Goal: Information Seeking & Learning: Check status

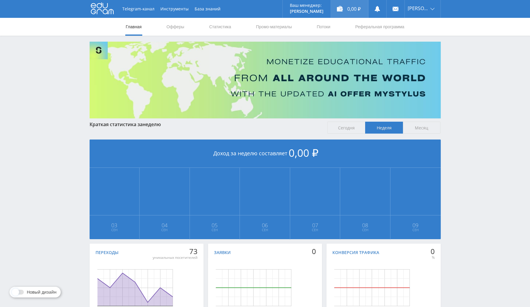
click at [354, 9] on div "0,00 ₽" at bounding box center [349, 9] width 37 height 18
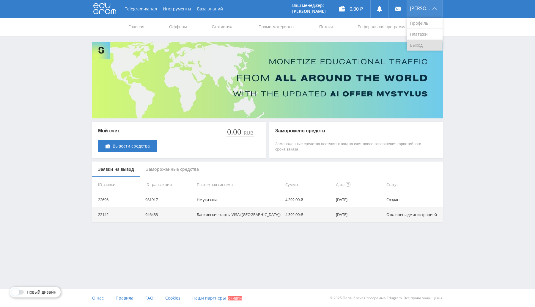
click at [424, 45] on link "Выход" at bounding box center [425, 45] width 36 height 11
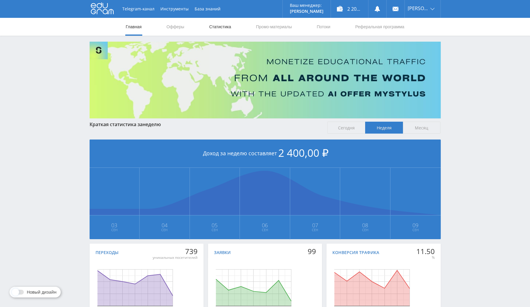
click at [219, 25] on link "Статистика" at bounding box center [219, 27] width 23 height 18
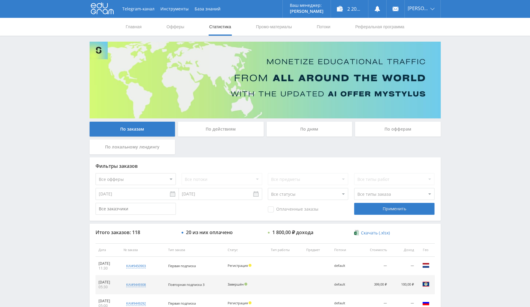
click at [387, 129] on div "По офферам" at bounding box center [398, 129] width 86 height 15
click at [0, 0] on input "По офферам" at bounding box center [0, 0] width 0 height 0
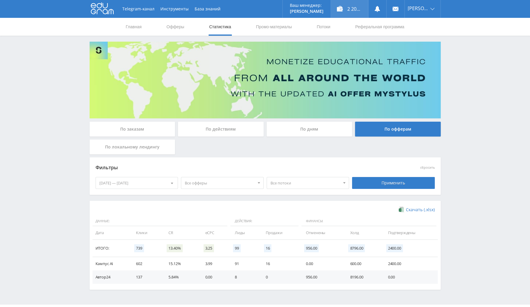
click at [368, 11] on div "2 200,00 ₽" at bounding box center [349, 9] width 37 height 18
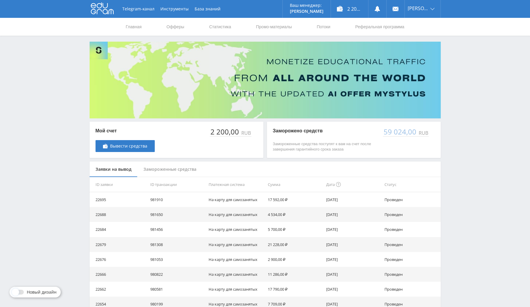
drag, startPoint x: 348, startPoint y: 259, endPoint x: 252, endPoint y: 216, distance: 105.4
click at [252, 216] on tbody "22695 981910 На карту для самозанятых 17 592,00 ₽ 04.09.2025 Проведен 22688 981…" at bounding box center [265, 266] width 351 height 149
click at [288, 240] on td "21 228,00 ₽" at bounding box center [294, 244] width 58 height 15
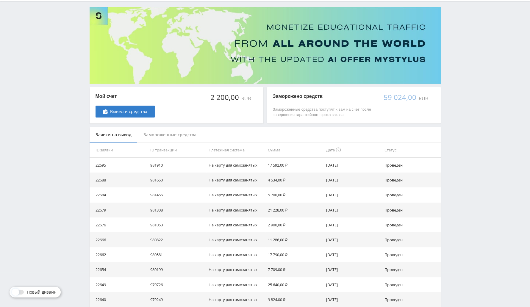
scroll to position [79, 0]
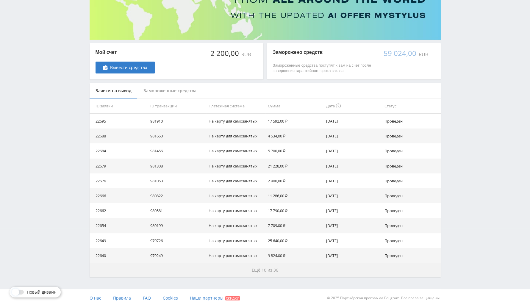
click at [280, 275] on button "Ещё 10 из 36" at bounding box center [265, 270] width 351 height 14
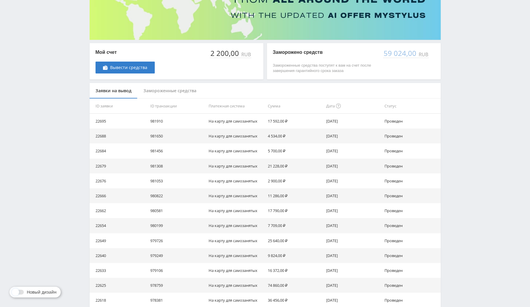
click at [277, 271] on td "16 372,00 ₽" at bounding box center [294, 270] width 58 height 15
drag, startPoint x: 365, startPoint y: 257, endPoint x: 306, endPoint y: 216, distance: 71.3
click at [306, 216] on tbody "22695 981910 На карту для самозанятых 17 592,00 ₽ 04.09.2025 Проведен 22688 981…" at bounding box center [265, 263] width 351 height 299
click at [312, 240] on td "25 640,00 ₽" at bounding box center [294, 240] width 58 height 15
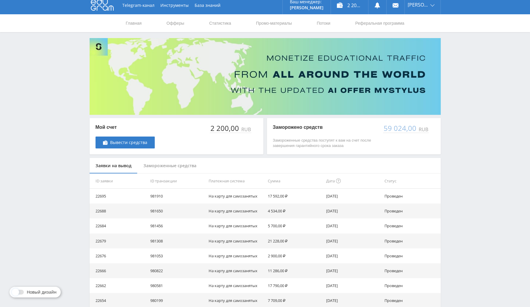
scroll to position [0, 0]
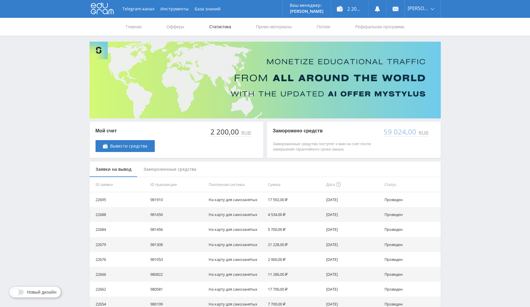
click at [209, 28] on link "Статистика" at bounding box center [219, 27] width 23 height 18
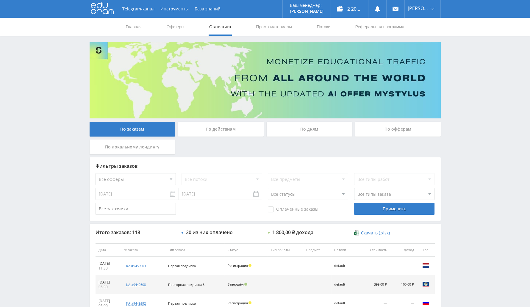
click at [396, 132] on div "По офферам" at bounding box center [398, 129] width 86 height 15
click at [0, 0] on input "По офферам" at bounding box center [0, 0] width 0 height 0
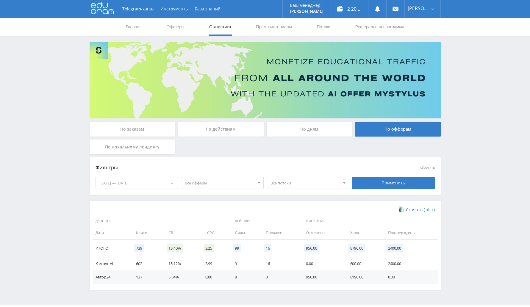
click at [161, 179] on div "[DATE] — [DATE]" at bounding box center [137, 182] width 82 height 11
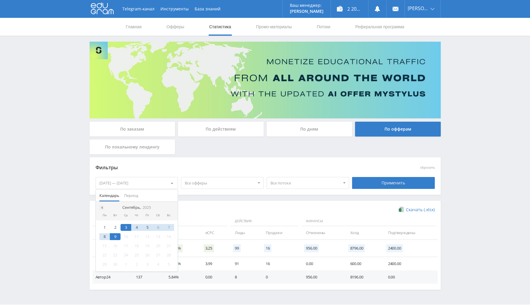
click at [103, 207] on div at bounding box center [101, 207] width 5 height 5
click at [141, 223] on div "28 29 30 1 2 3 4 5 6 7 8 9 10 11 12 13 14 15 16 17 18 19 20 21 22 23 24 25 26 2…" at bounding box center [137, 245] width 82 height 51
click at [135, 226] on div "1" at bounding box center [136, 227] width 11 height 7
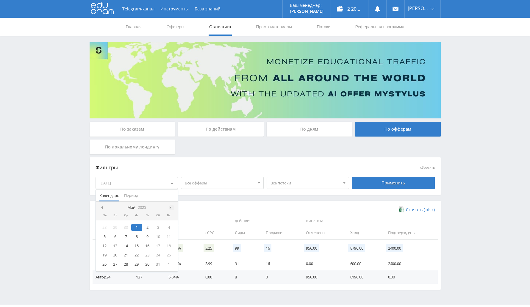
click at [171, 208] on span at bounding box center [170, 207] width 3 height 3
click at [170, 207] on span at bounding box center [170, 207] width 3 height 3
click at [115, 236] on div "9" at bounding box center [115, 236] width 11 height 7
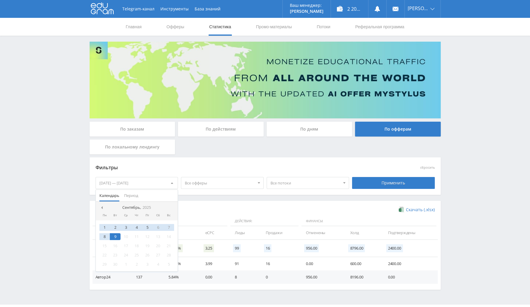
click at [207, 184] on span "Все офферы" at bounding box center [220, 182] width 70 height 11
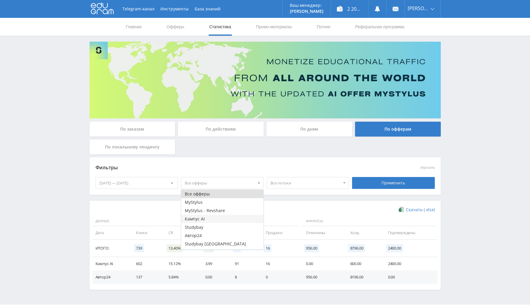
click at [214, 221] on button "Кампус AI" at bounding box center [222, 219] width 82 height 8
click at [293, 204] on div "Скачать (.xlsx) Данные: Действия: Финансы: Дата Клики CR eCPC Лиды Продажи Отме…" at bounding box center [265, 245] width 351 height 89
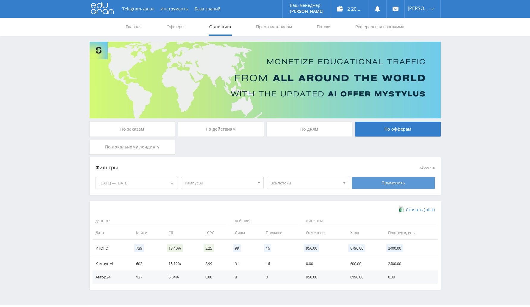
click at [369, 177] on div "Применить" at bounding box center [393, 183] width 83 height 12
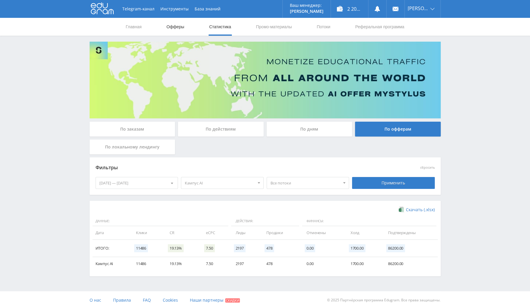
click at [179, 28] on link "Офферы" at bounding box center [175, 27] width 19 height 18
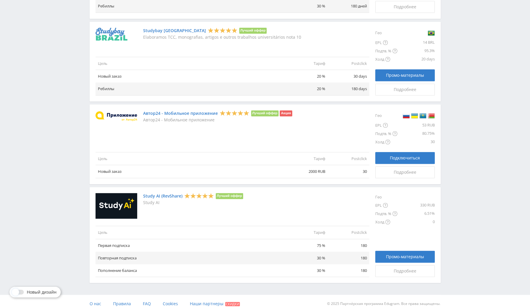
scroll to position [614, 0]
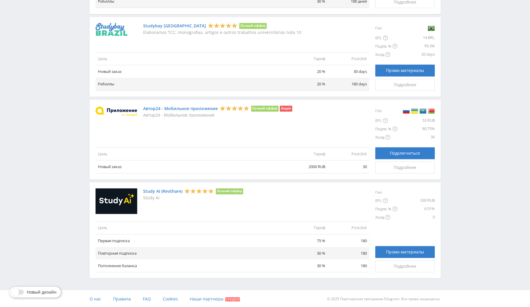
click at [320, 241] on td "75 %" at bounding box center [307, 240] width 42 height 13
copy td "75 %"
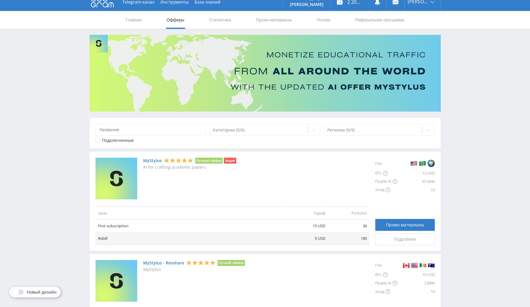
scroll to position [0, 0]
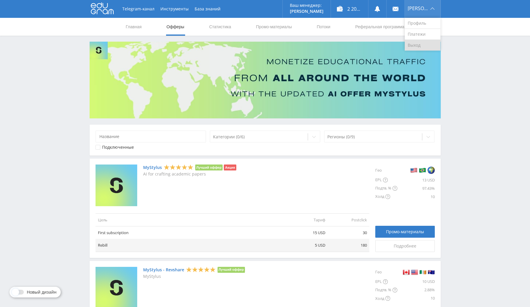
click at [422, 43] on link "Выход" at bounding box center [422, 45] width 36 height 11
